Goal: Connect with others: Connect with others

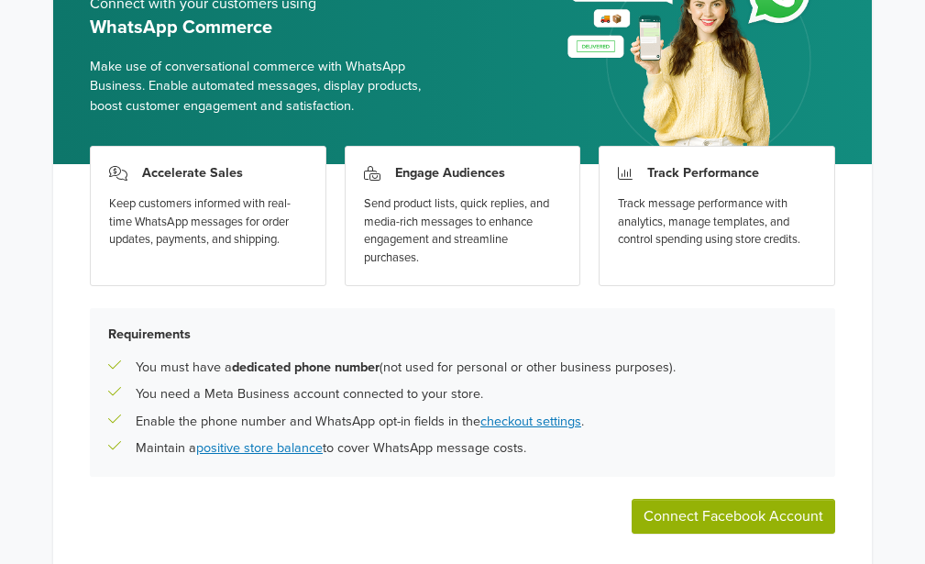
scroll to position [213, 0]
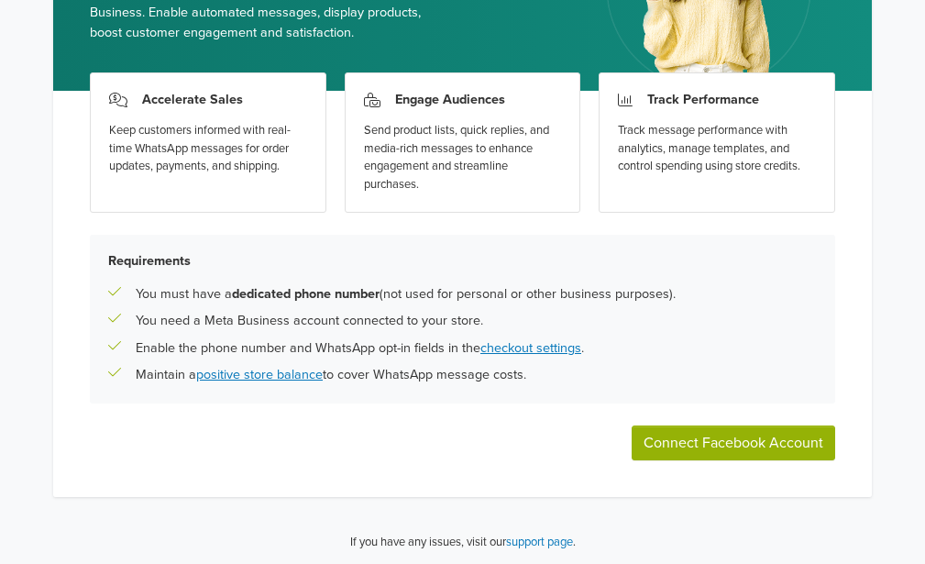
click at [730, 444] on button "Connect Facebook Account" at bounding box center [734, 442] width 204 height 35
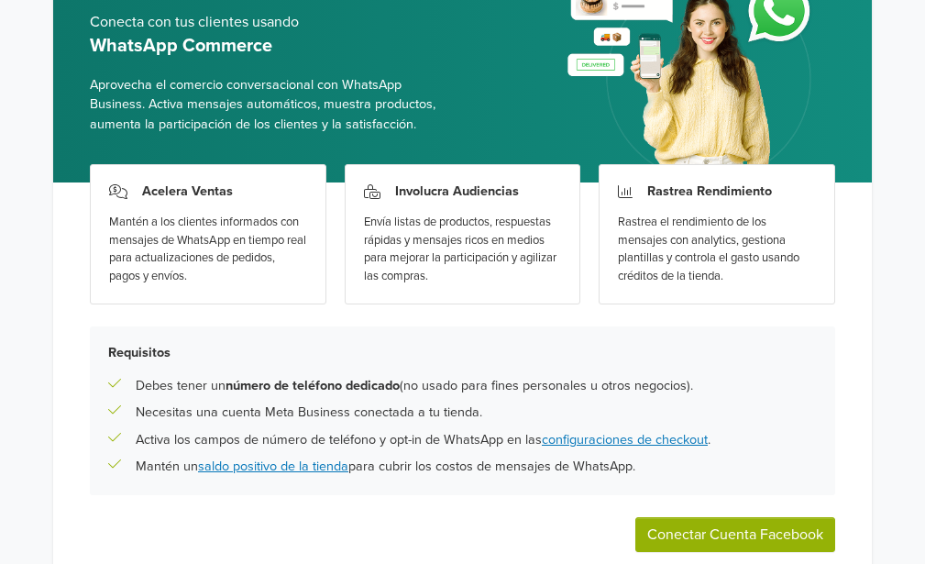
scroll to position [178, 0]
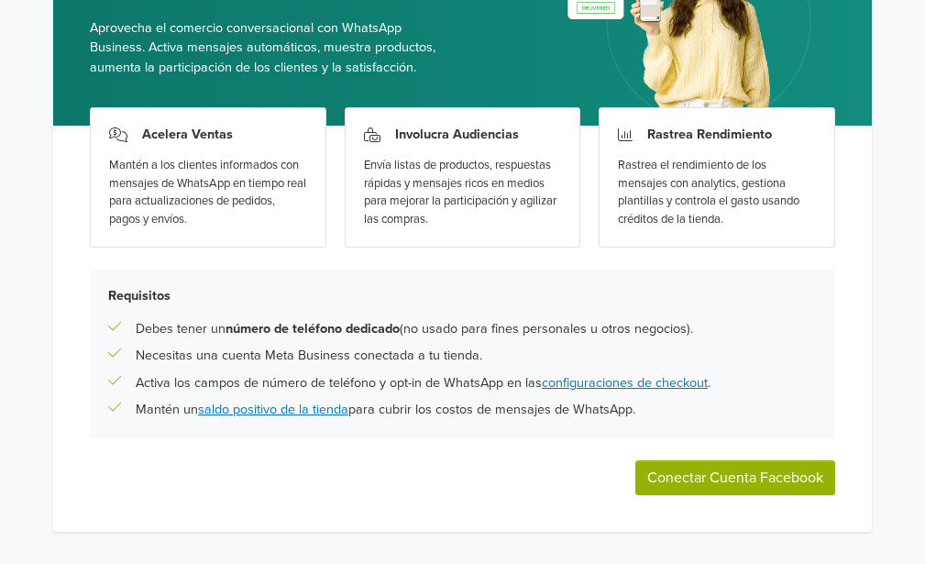
click at [745, 211] on div "Rastrea el rendimiento de los mensajes con analytics, gestiona plantillas y con…" at bounding box center [717, 193] width 198 height 72
click at [524, 183] on div "Envía listas de productos, respuestas rápidas y mensajes ricos en medios para m…" at bounding box center [463, 193] width 198 height 72
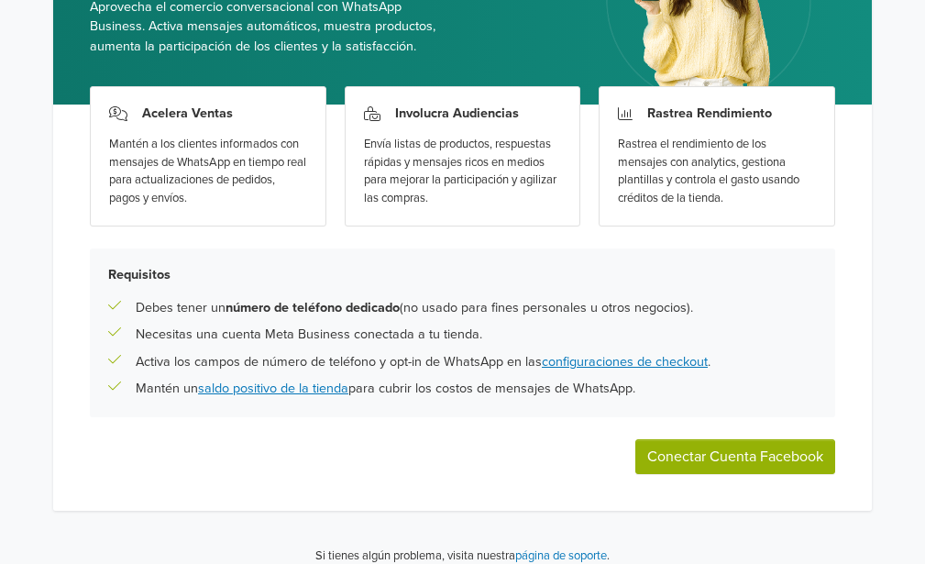
scroll to position [213, 0]
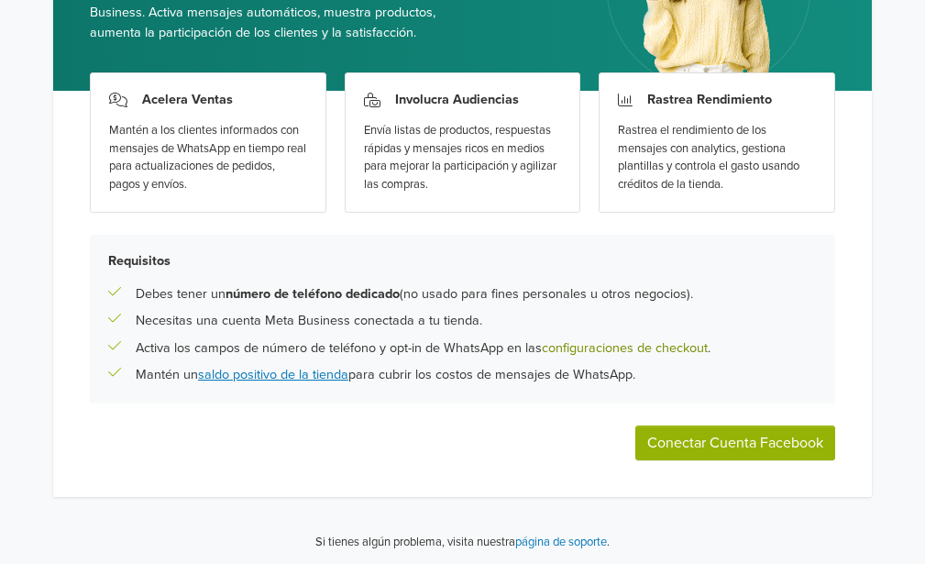
click at [631, 342] on link "configuraciones de checkout" at bounding box center [625, 348] width 166 height 16
